Goal: Task Accomplishment & Management: Manage account settings

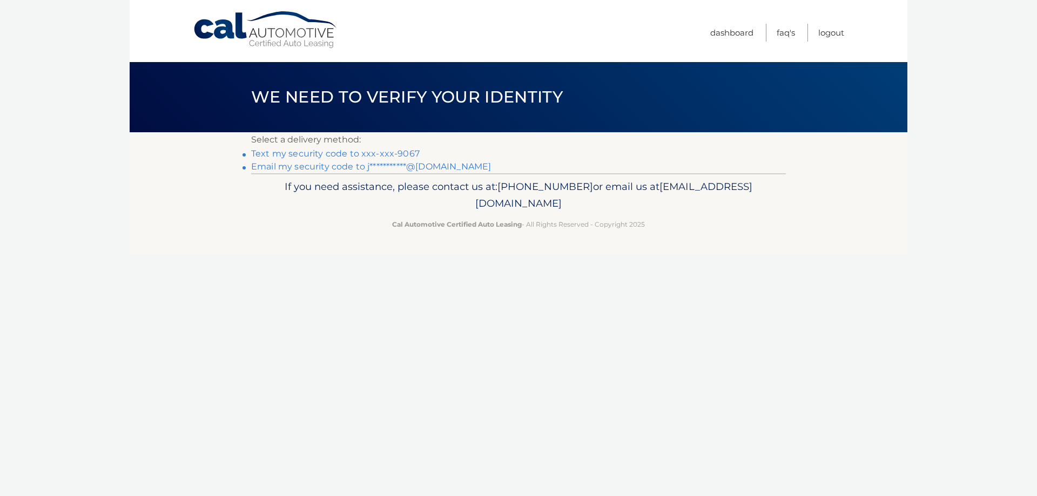
click at [402, 152] on link "Text my security code to xxx-xxx-9067" at bounding box center [335, 154] width 169 height 10
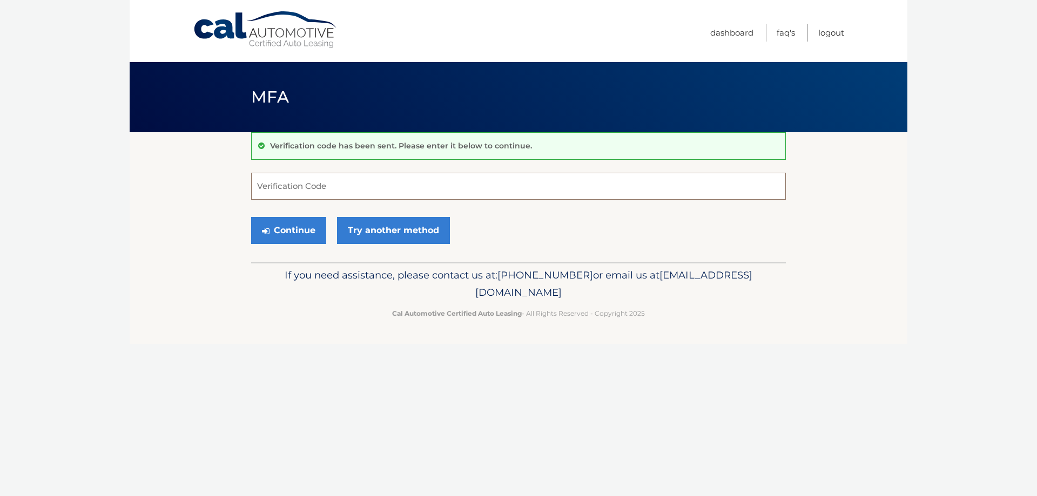
drag, startPoint x: 375, startPoint y: 186, endPoint x: 368, endPoint y: 186, distance: 6.5
click at [374, 186] on input "Verification Code" at bounding box center [518, 186] width 535 height 27
type input "756312"
click at [251, 217] on button "Continue" at bounding box center [288, 230] width 75 height 27
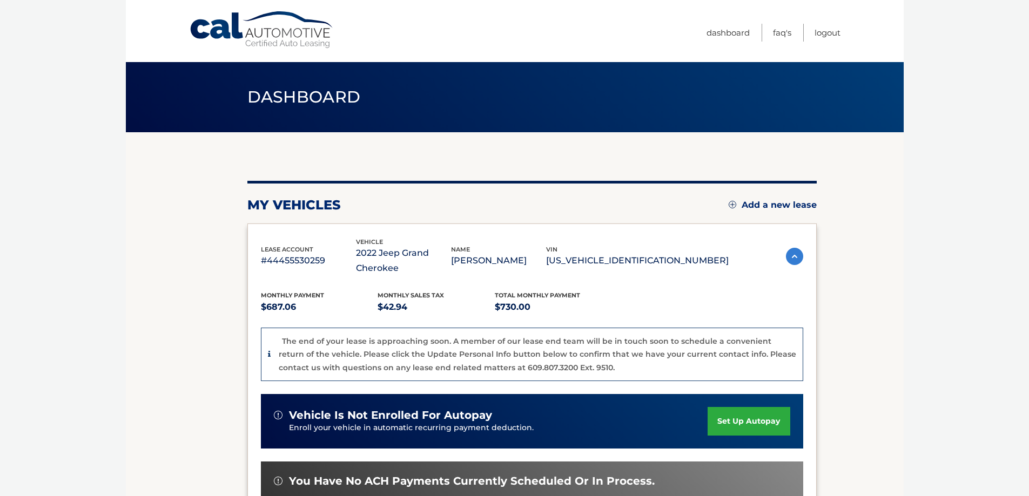
click at [468, 350] on p "The end of your lease is approaching soon. A member of our lease end team will …" at bounding box center [537, 355] width 517 height 36
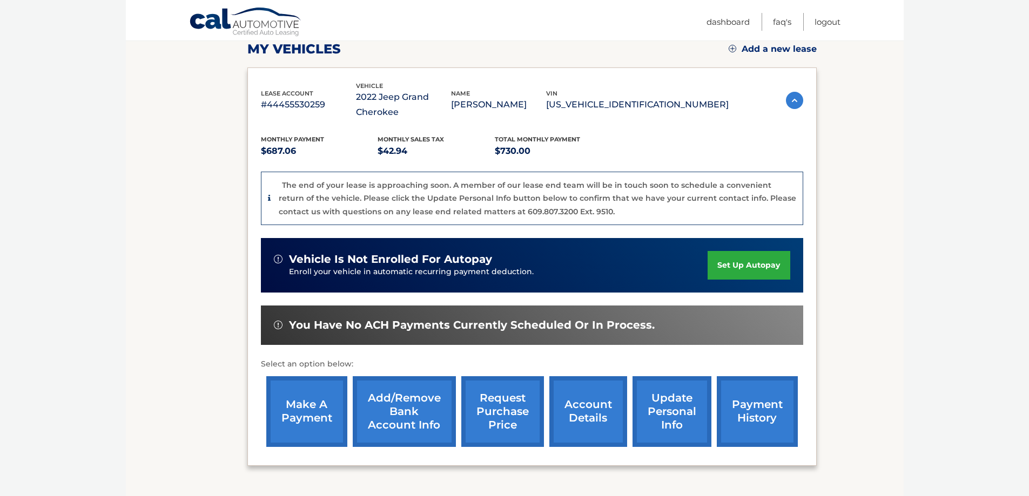
scroll to position [162, 0]
